Goal: Task Accomplishment & Management: Manage account settings

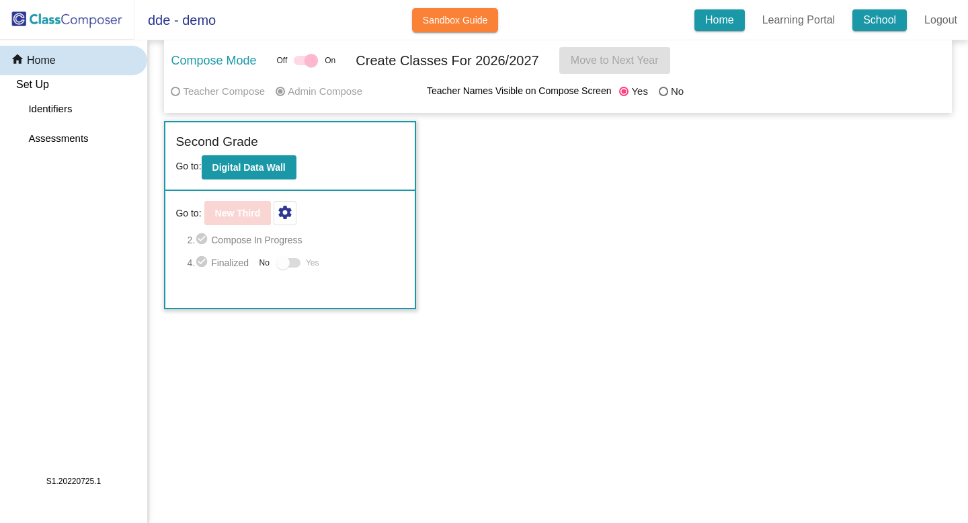
click at [873, 19] on link "School" at bounding box center [880, 20] width 54 height 22
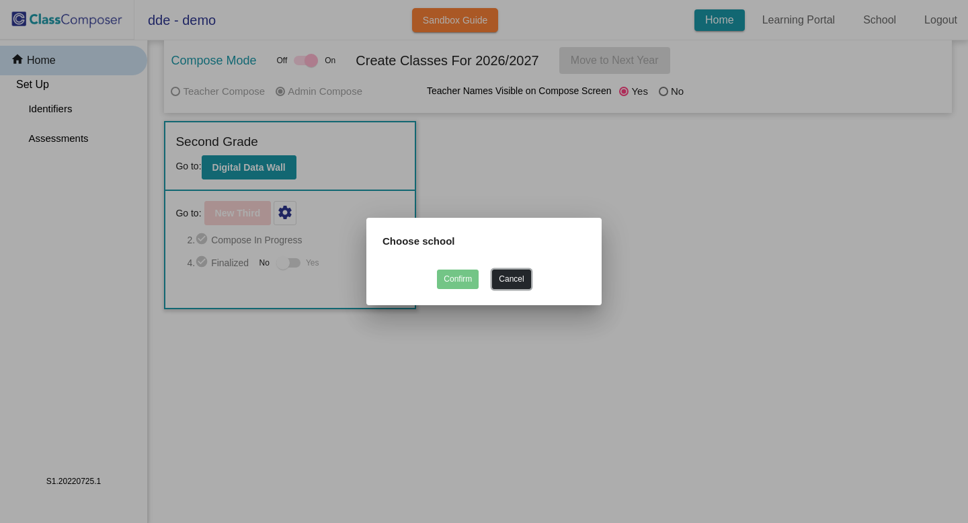
click at [528, 280] on button "Cancel" at bounding box center [511, 279] width 38 height 19
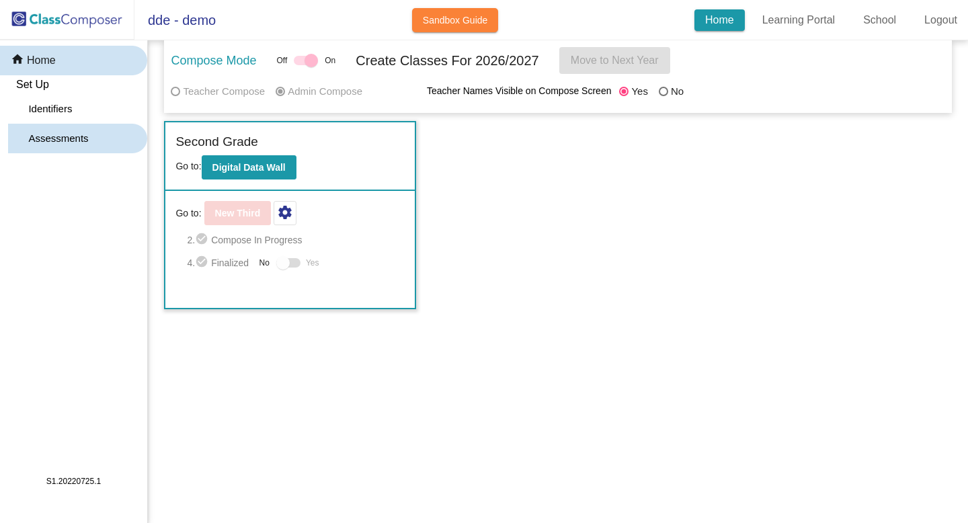
click at [114, 134] on link "Assessments" at bounding box center [77, 139] width 139 height 30
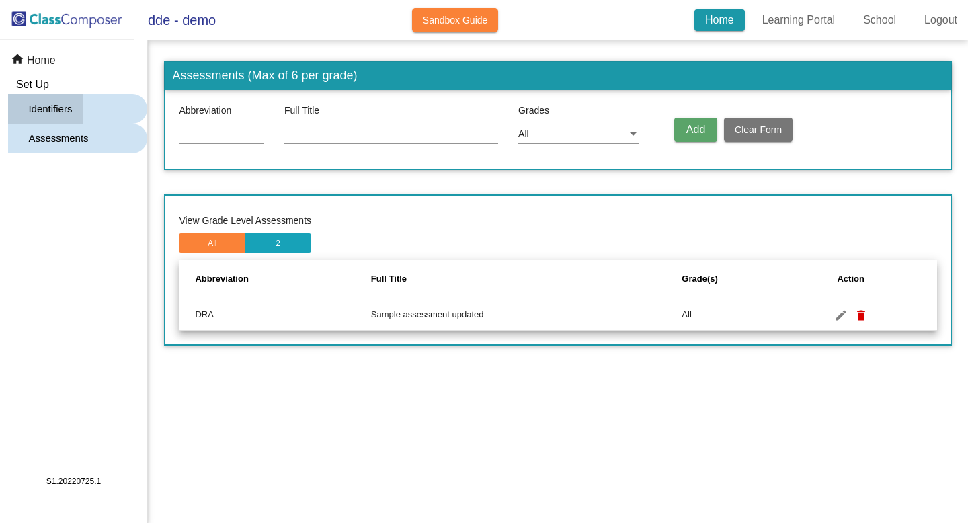
click at [132, 97] on link "Identifiers" at bounding box center [77, 109] width 139 height 30
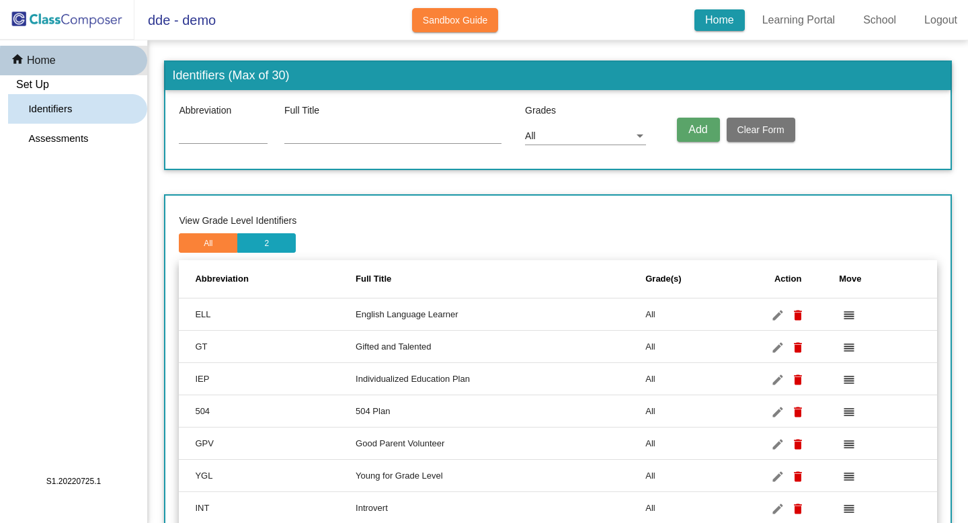
click at [128, 62] on div "home Home" at bounding box center [73, 61] width 147 height 30
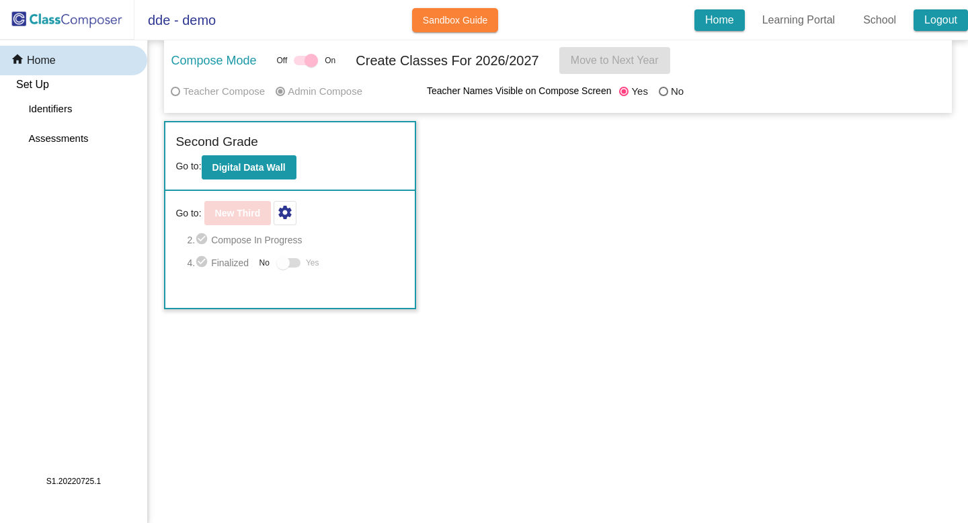
click at [953, 13] on link "Logout" at bounding box center [941, 20] width 54 height 22
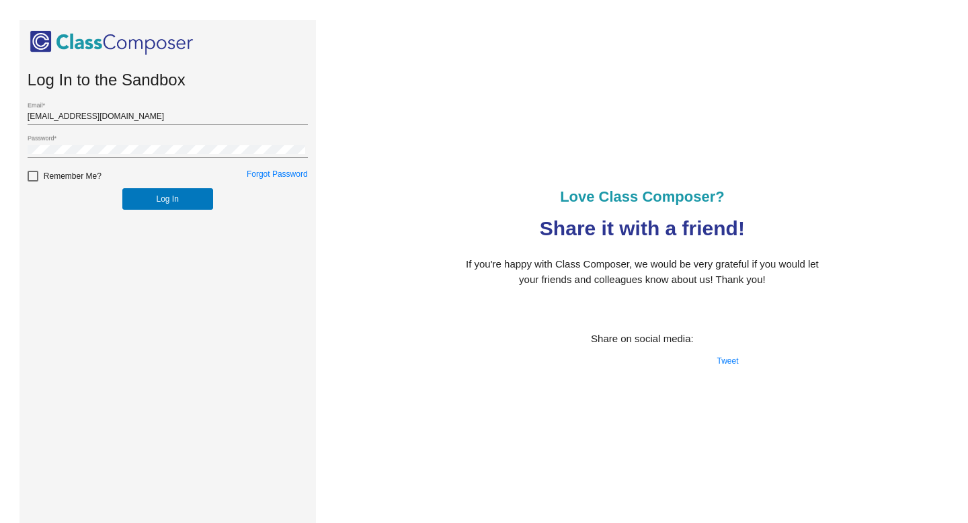
click at [97, 108] on div "[EMAIL_ADDRESS][DOMAIN_NAME] Email *" at bounding box center [168, 113] width 280 height 23
click at [98, 117] on input "[EMAIL_ADDRESS][DOMAIN_NAME]" at bounding box center [168, 116] width 280 height 9
type input "[EMAIL_ADDRESS][DOMAIN_NAME]"
click at [132, 192] on button "Log In" at bounding box center [167, 199] width 91 height 22
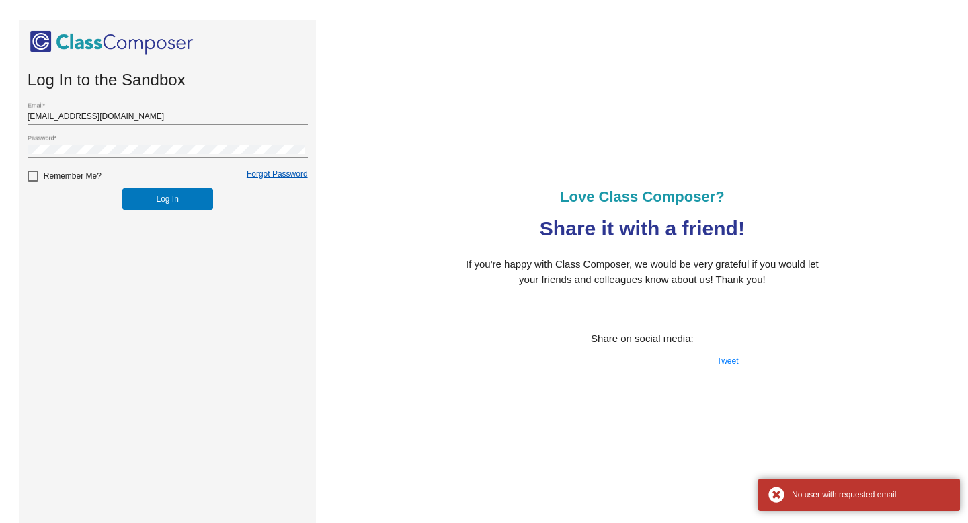
click at [297, 172] on link "Forgot Password" at bounding box center [277, 173] width 61 height 9
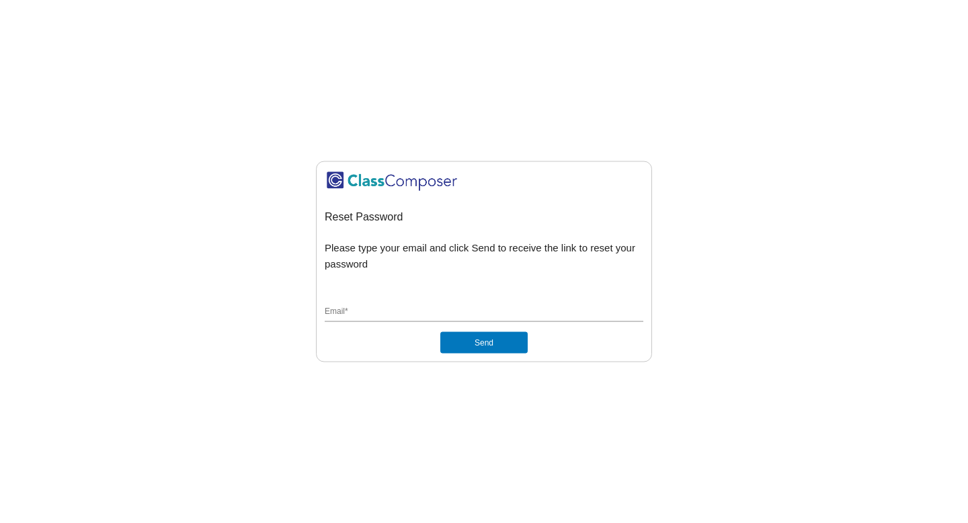
click at [445, 300] on div "Email *" at bounding box center [484, 310] width 319 height 26
click at [431, 309] on input "Email *" at bounding box center [484, 312] width 319 height 12
type input "[EMAIL_ADDRESS][DOMAIN_NAME]"
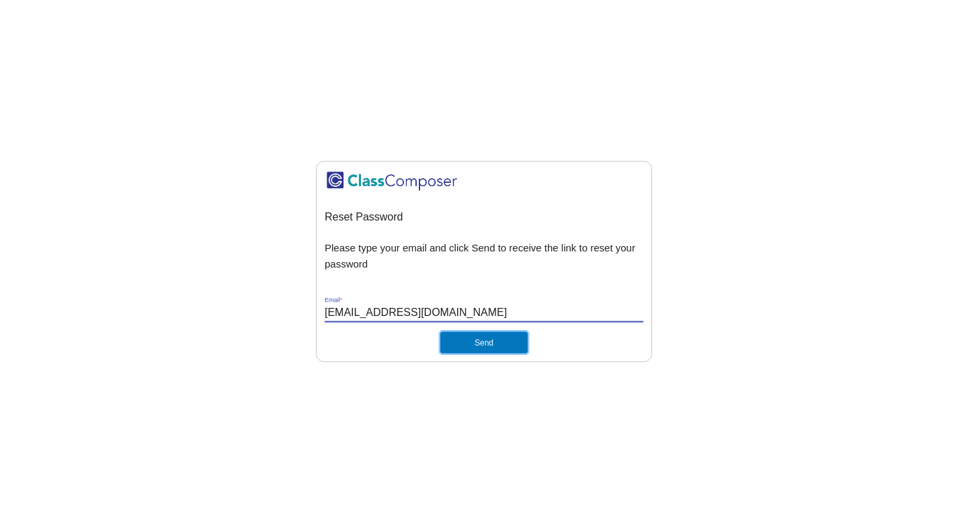
click at [455, 340] on button "Send" at bounding box center [483, 342] width 87 height 22
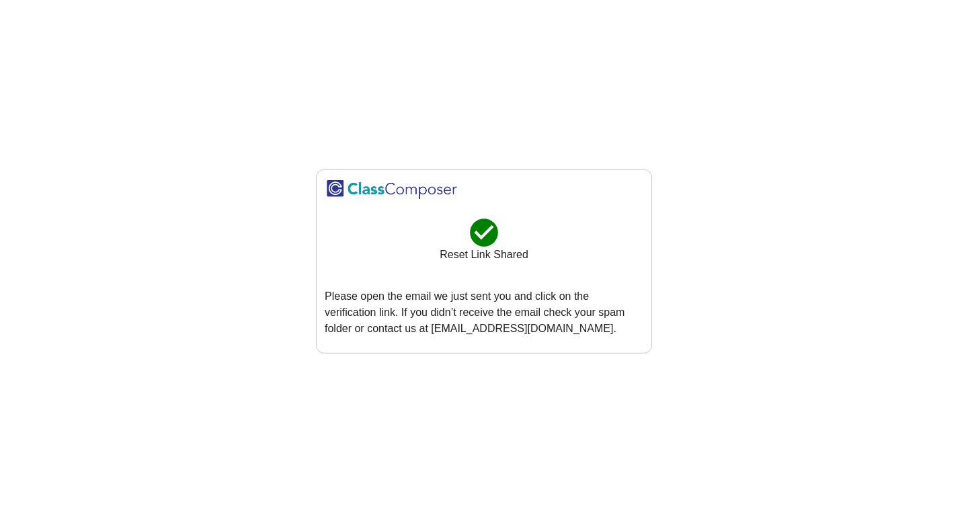
click at [450, 164] on mat-sidenav-content "check_circle Reset Link Shared Please open the email we just sent you and click…" at bounding box center [484, 261] width 968 height 523
